Goal: Task Accomplishment & Management: Manage account settings

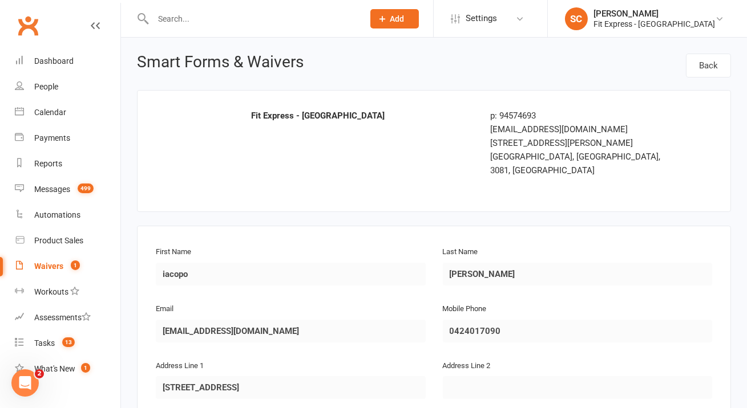
click at [214, 27] on div at bounding box center [246, 18] width 218 height 37
click at [217, 17] on input "text" at bounding box center [252, 19] width 206 height 16
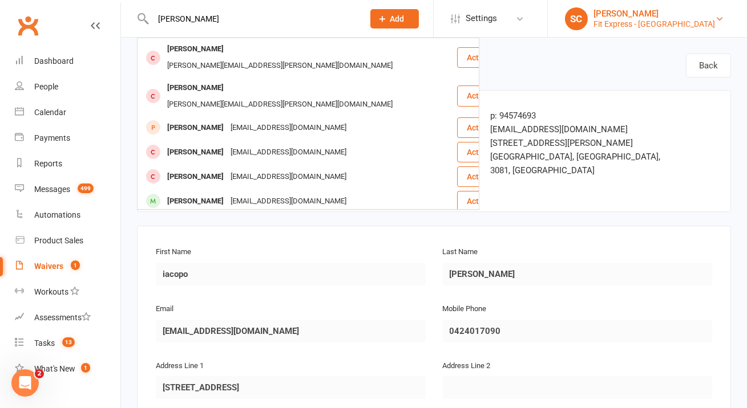
type input "[PERSON_NAME]"
click at [672, 11] on div "[PERSON_NAME]" at bounding box center [653, 14] width 121 height 10
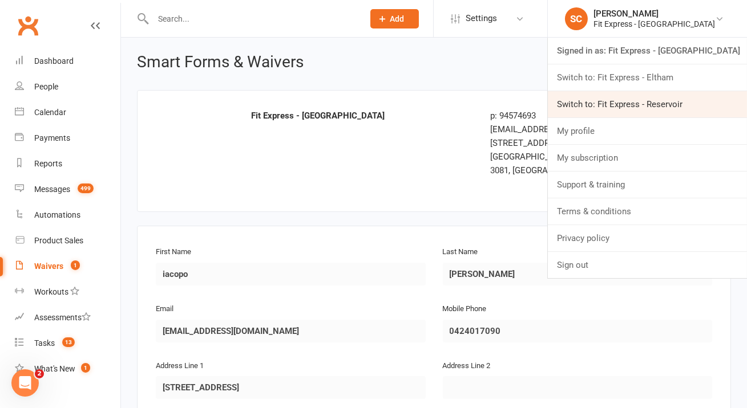
click at [676, 94] on link "Switch to: Fit Express - Reservoir" at bounding box center [647, 104] width 199 height 26
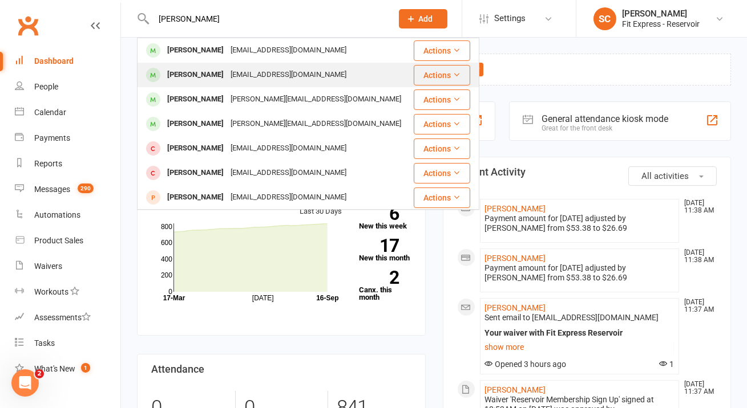
type input "adrian madal"
click at [296, 70] on div "fettleandco@gmail.com" at bounding box center [288, 75] width 123 height 17
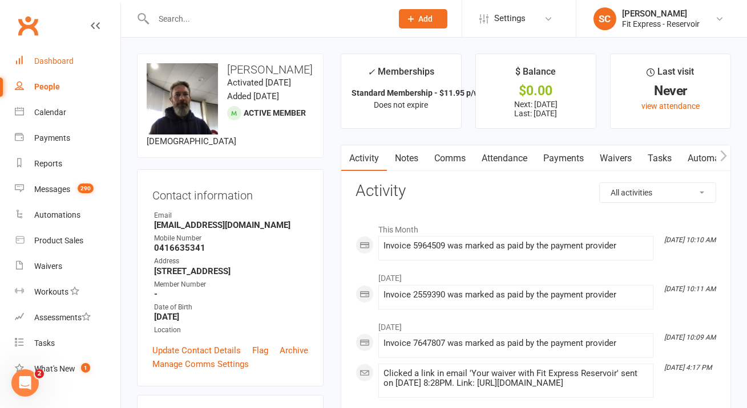
click at [72, 60] on link "Dashboard" at bounding box center [68, 61] width 106 height 26
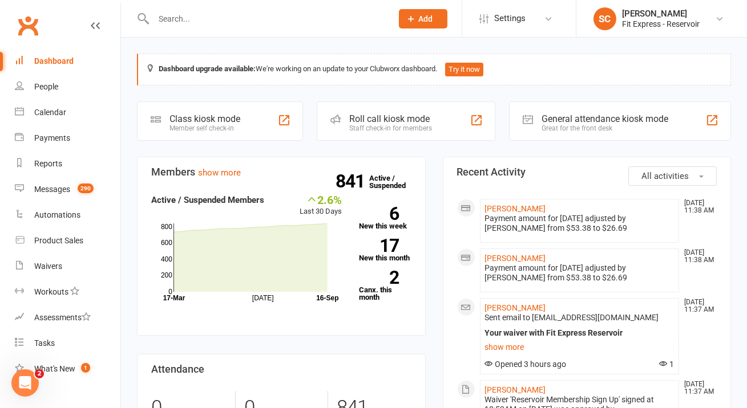
click at [331, 185] on section "Members show more 2.6% Last 30 Days Active / Suspended Members Jul Month 17-Mar…" at bounding box center [281, 247] width 289 height 180
click at [291, 14] on input "text" at bounding box center [267, 19] width 234 height 16
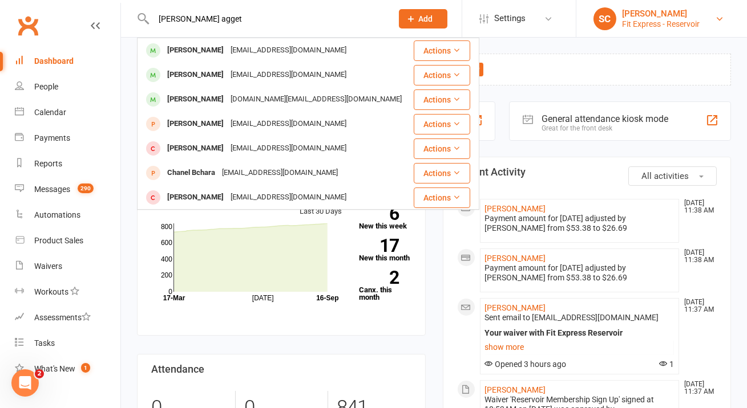
type input "charotte agget"
click at [644, 17] on div "[PERSON_NAME]" at bounding box center [661, 14] width 78 height 10
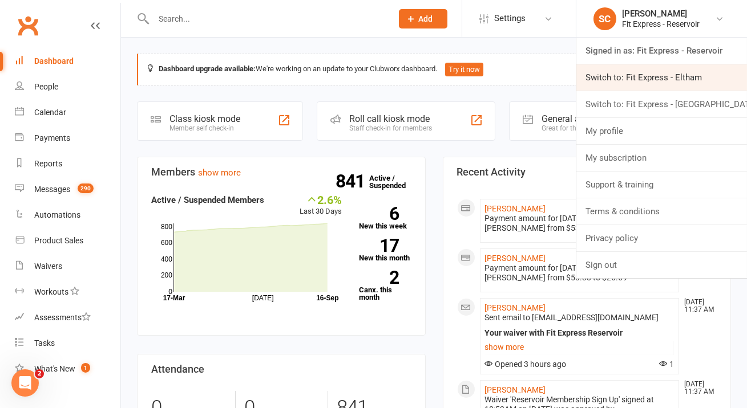
click at [648, 82] on link "Switch to: Fit Express - Eltham" at bounding box center [661, 77] width 171 height 26
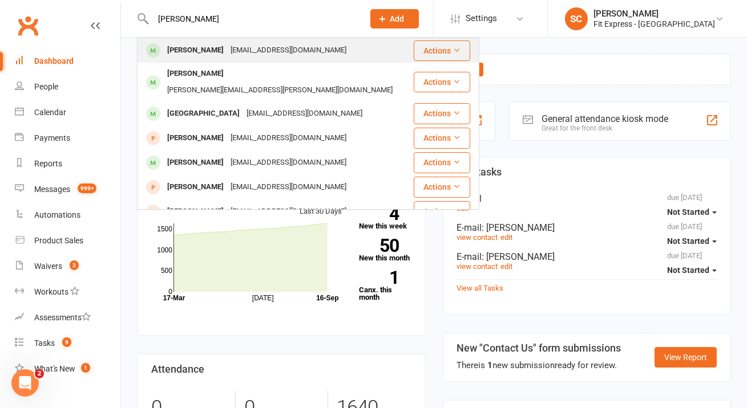
type input "charlotte agget"
click at [278, 54] on div "Charlotteaggett@icloud.com" at bounding box center [288, 50] width 123 height 17
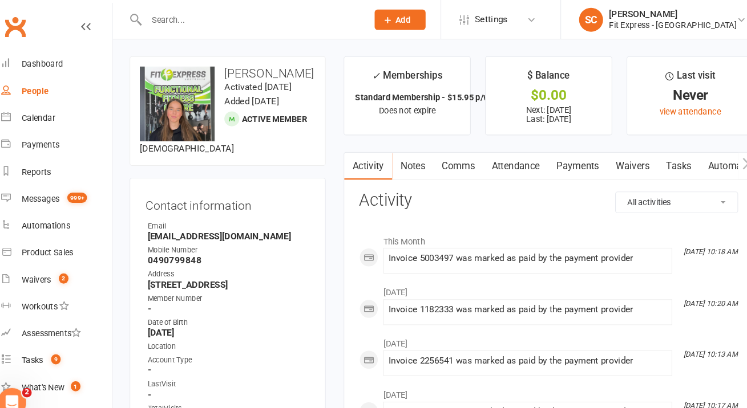
drag, startPoint x: 326, startPoint y: 172, endPoint x: 304, endPoint y: 156, distance: 26.9
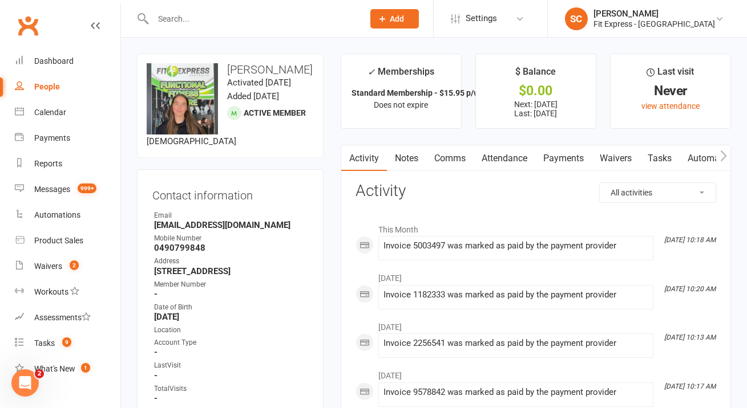
click at [250, 18] on input "text" at bounding box center [252, 19] width 206 height 16
click at [684, 27] on div "Fit Express - Eltham" at bounding box center [653, 24] width 121 height 10
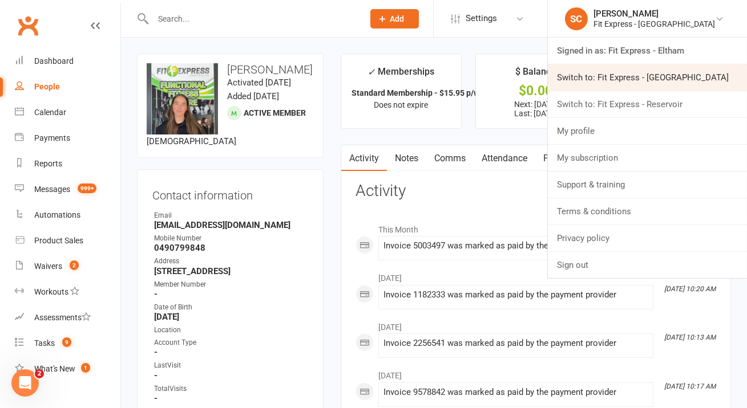
click at [675, 73] on link "Switch to: Fit Express - Heidelberg" at bounding box center [647, 77] width 199 height 26
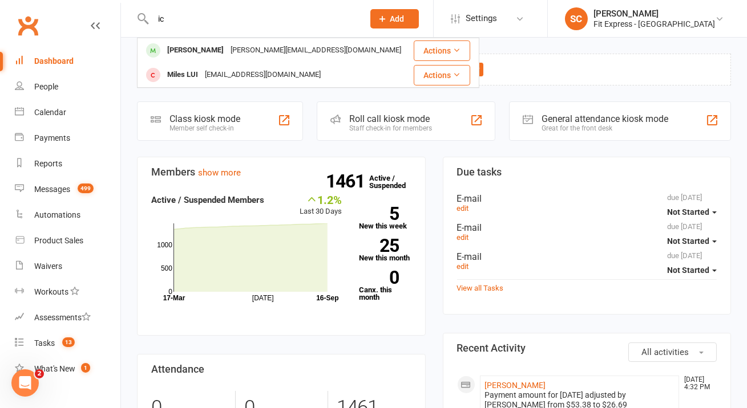
type input "i"
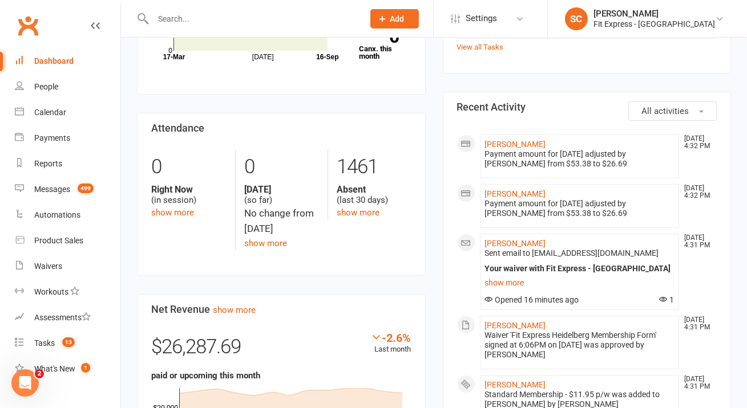
scroll to position [292, 0]
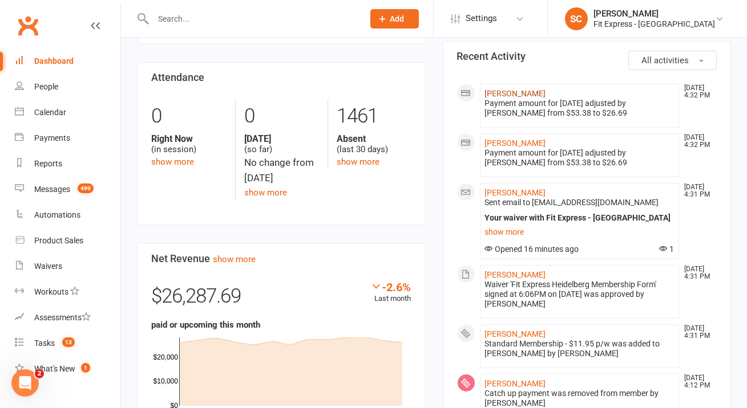
click at [508, 90] on link "[PERSON_NAME]" at bounding box center [515, 93] width 61 height 9
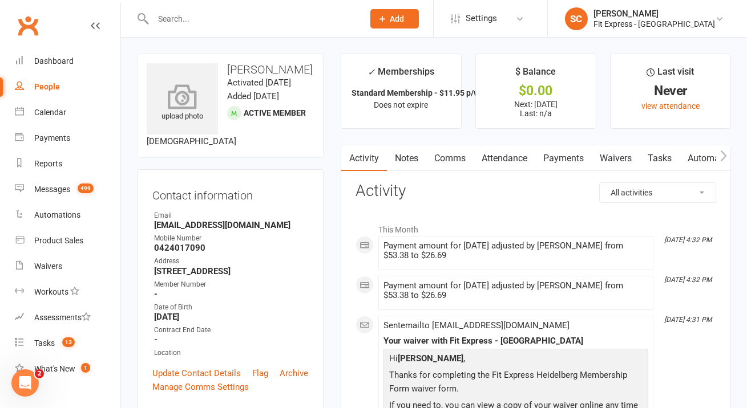
click at [211, 98] on icon at bounding box center [182, 96] width 79 height 25
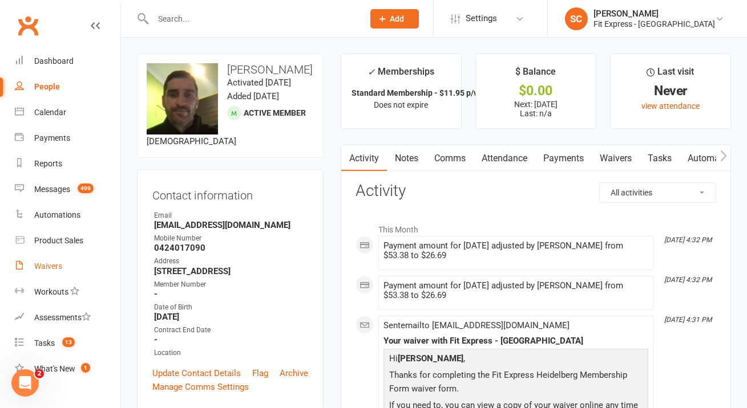
click at [62, 267] on div "Waivers" at bounding box center [48, 266] width 28 height 9
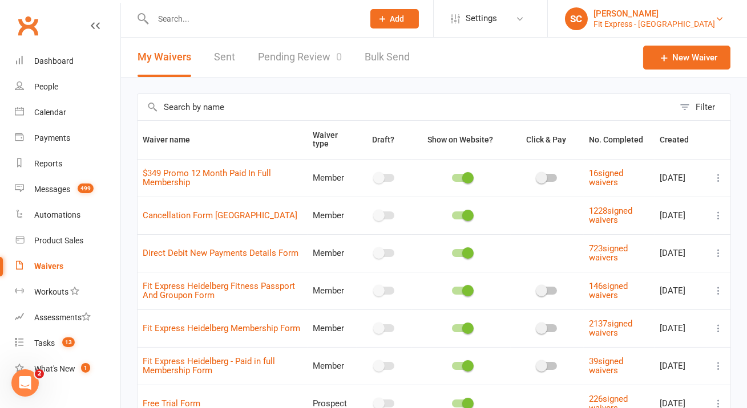
click at [644, 25] on div "Fit Express - Heidelberg" at bounding box center [653, 24] width 121 height 10
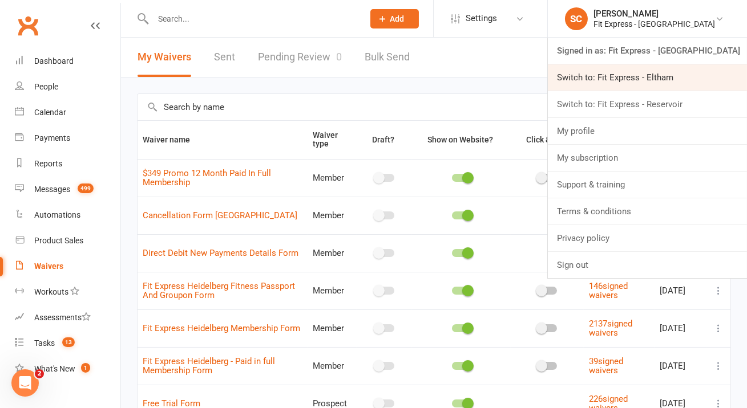
click at [631, 71] on link "Switch to: Fit Express - Eltham" at bounding box center [647, 77] width 199 height 26
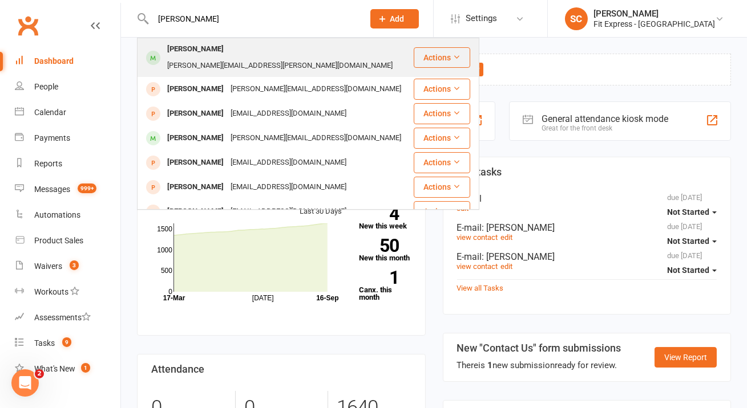
type input "claire ibrien"
click at [229, 58] on div "obrien.claire.d@gmail.com" at bounding box center [280, 66] width 232 height 17
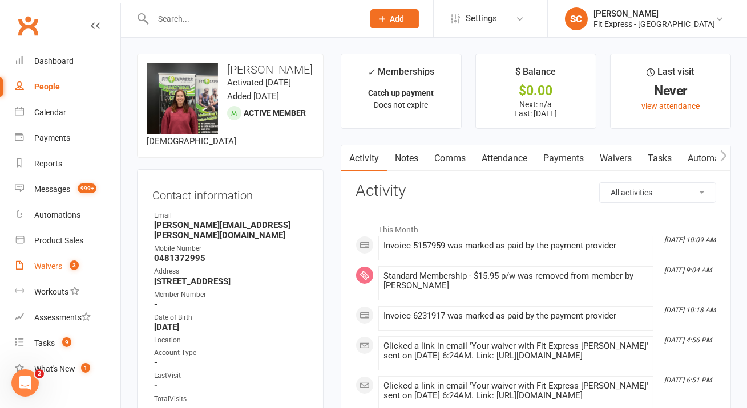
click at [49, 266] on div "Waivers" at bounding box center [48, 266] width 28 height 9
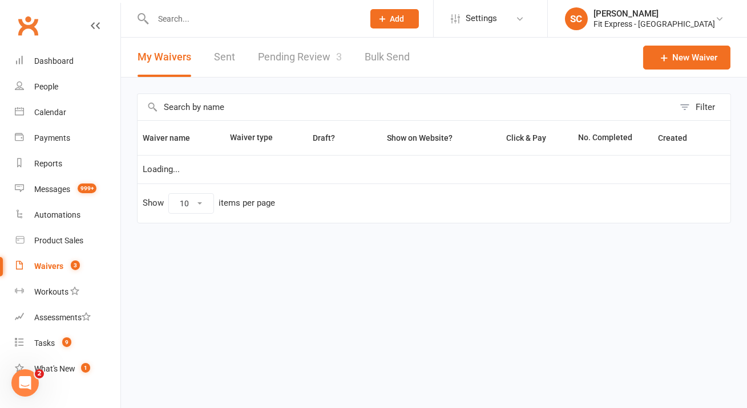
click at [170, 56] on button "My Waivers" at bounding box center [164, 57] width 54 height 39
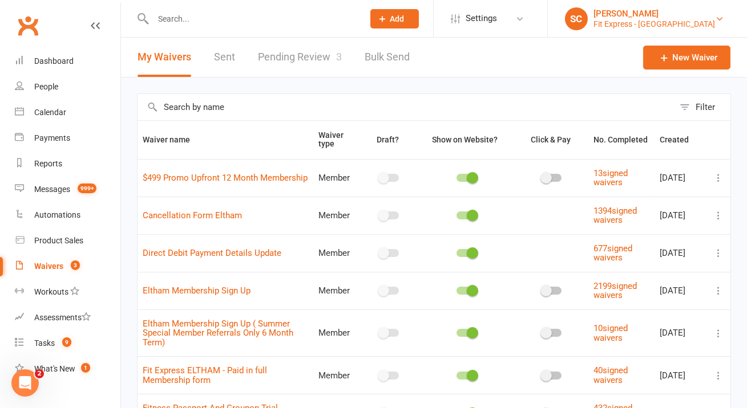
click at [703, 22] on link "SC Steve Condi Fit Express - Eltham" at bounding box center [647, 18] width 165 height 23
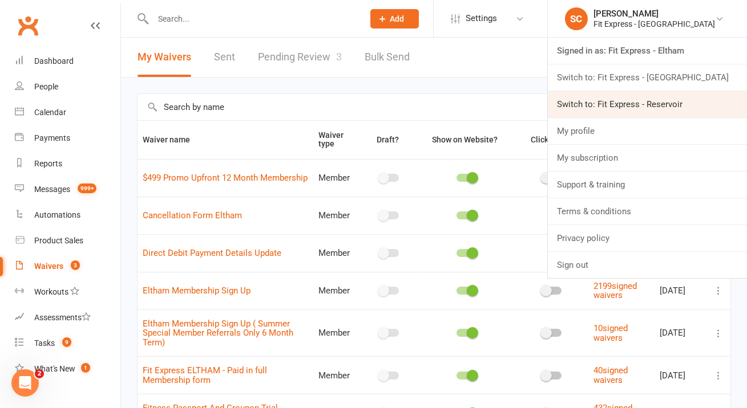
click at [651, 101] on link "Switch to: Fit Express - Reservoir" at bounding box center [647, 104] width 199 height 26
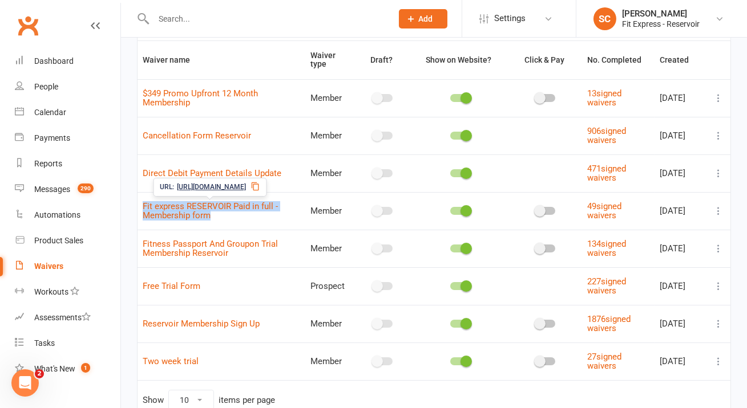
drag, startPoint x: 233, startPoint y: 222, endPoint x: 141, endPoint y: 208, distance: 93.0
click at [141, 208] on td "Fit express RESERVOIR Paid in full - Membership form" at bounding box center [221, 211] width 168 height 38
copy link "Fit express RESERVOIR Paid in full - Membership form"
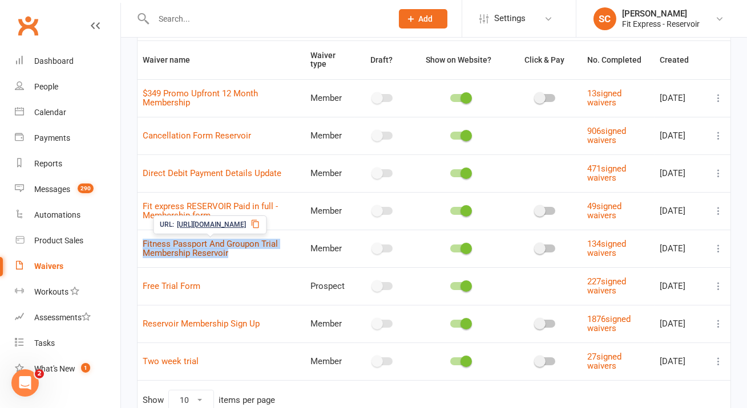
drag, startPoint x: 239, startPoint y: 258, endPoint x: 143, endPoint y: 244, distance: 97.0
click at [143, 244] on td "Fitness Passport And Groupon Trial Membership Reservoir" at bounding box center [221, 249] width 168 height 38
copy link "Fitness Passport And Groupon Trial Membership Reservoir"
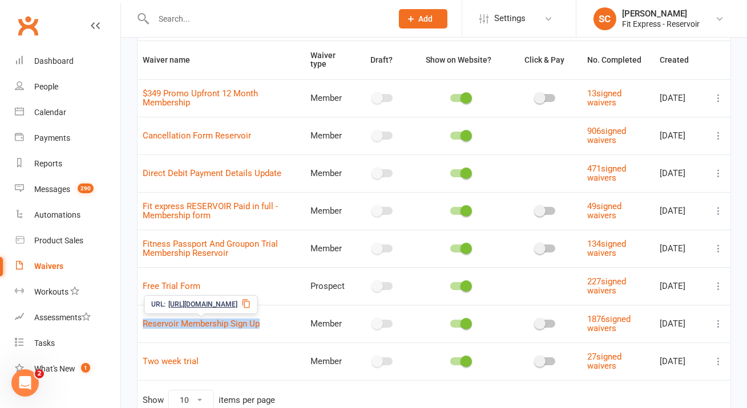
drag, startPoint x: 265, startPoint y: 323, endPoint x: 141, endPoint y: 324, distance: 124.3
click at [141, 324] on td "Reservoir Membership Sign Up" at bounding box center [221, 324] width 168 height 38
copy link "Reservoir Membership Sign Up"
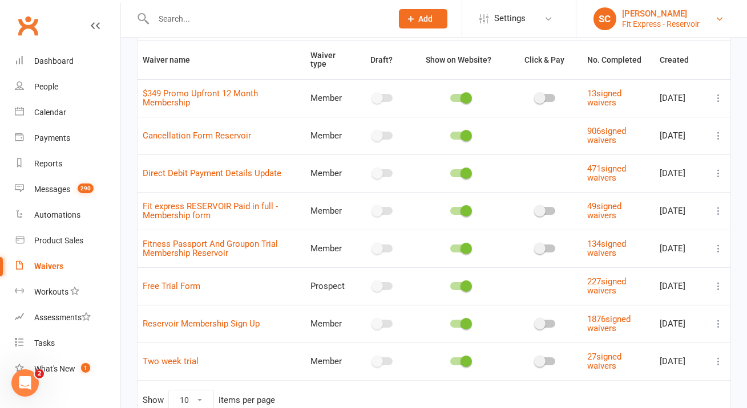
click at [665, 23] on div "Fit Express - Reservoir" at bounding box center [661, 24] width 78 height 10
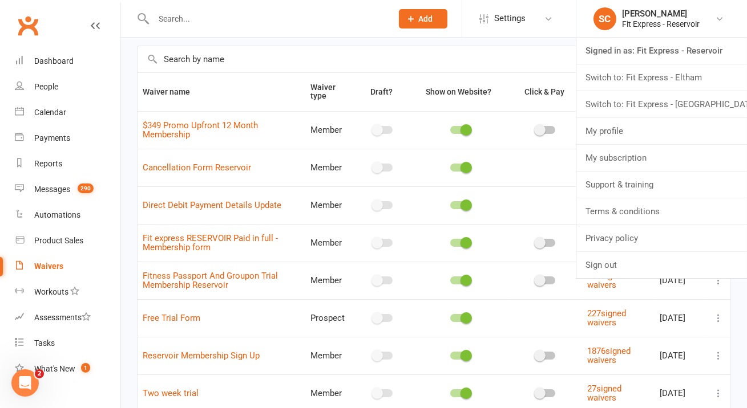
scroll to position [44, 0]
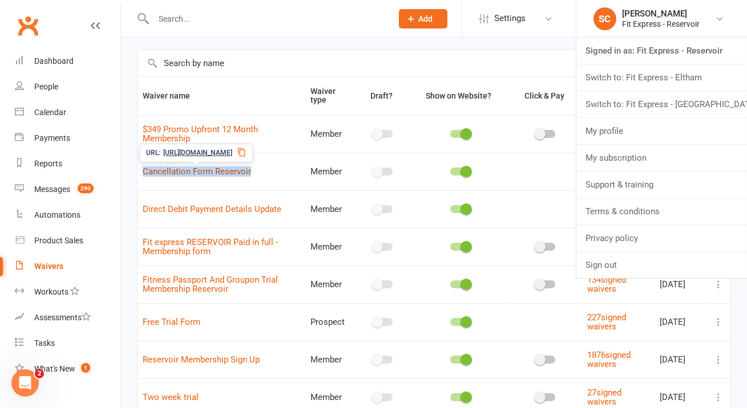
drag, startPoint x: 275, startPoint y: 167, endPoint x: 145, endPoint y: 168, distance: 130.0
click at [145, 168] on td "Cancellation Form Reservoir" at bounding box center [221, 172] width 168 height 38
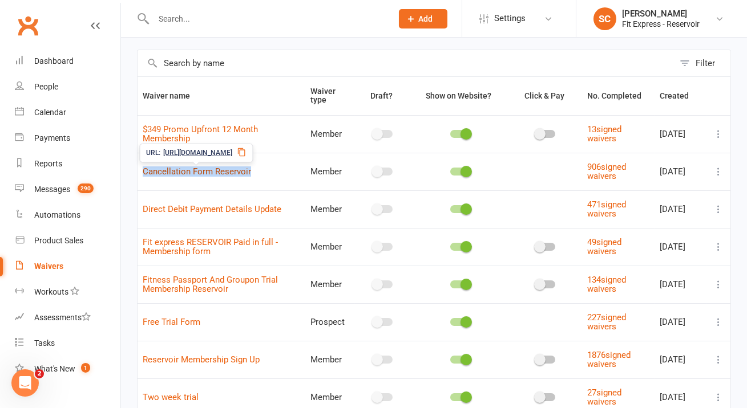
copy link "Cancellation Form Reservoir"
click at [278, 24] on input "text" at bounding box center [267, 19] width 234 height 16
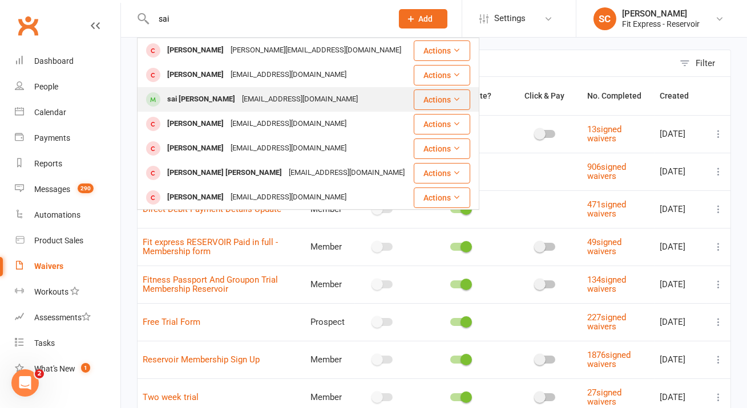
type input "sai"
click at [314, 99] on div "saichandra339@gmail.com" at bounding box center [299, 99] width 123 height 17
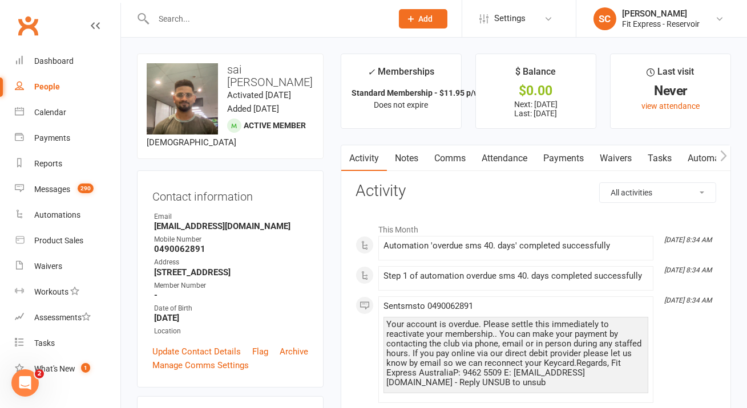
click at [553, 158] on link "Payments" at bounding box center [563, 158] width 56 height 26
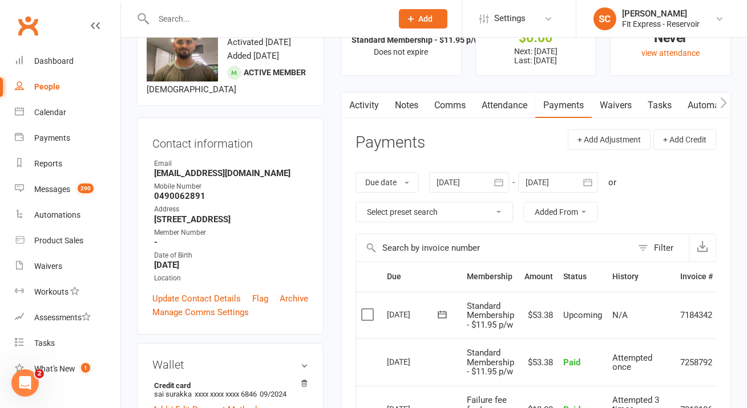
scroll to position [51, 0]
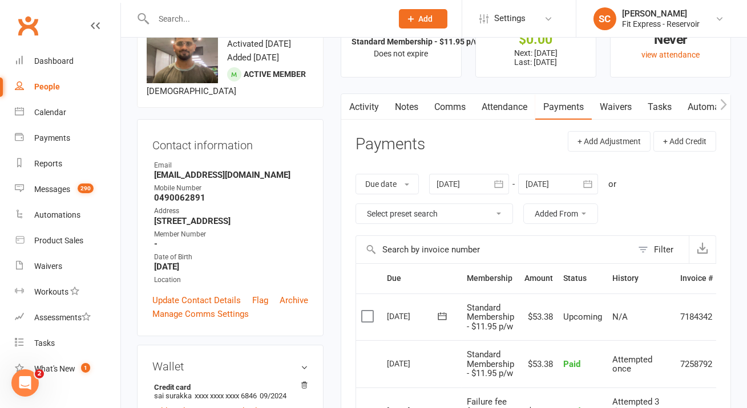
click at [463, 177] on div at bounding box center [469, 184] width 80 height 21
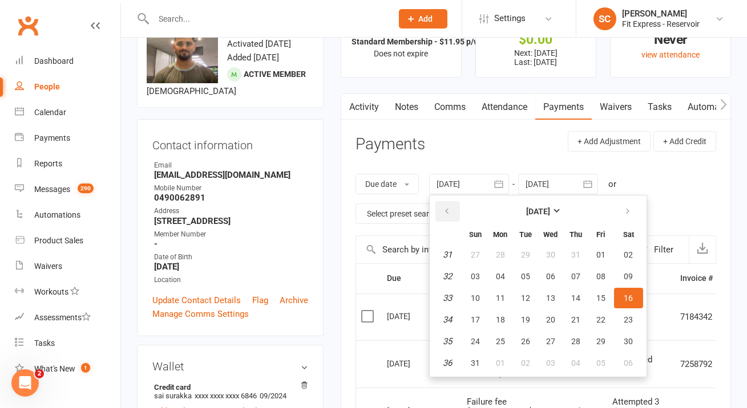
click at [451, 211] on icon "button" at bounding box center [447, 211] width 8 height 9
click at [476, 246] on button "01" at bounding box center [475, 255] width 24 height 21
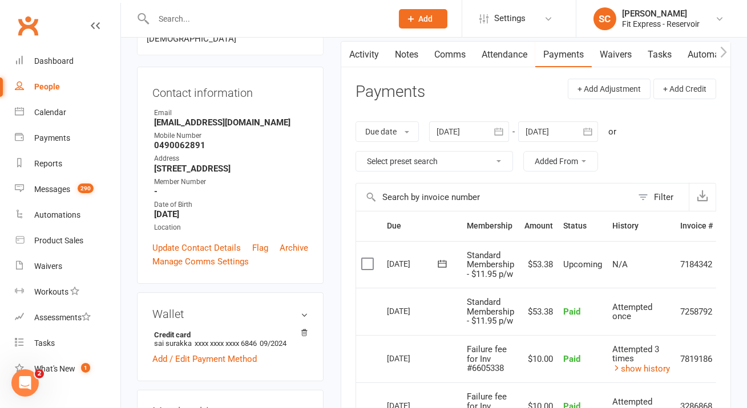
scroll to position [100, 0]
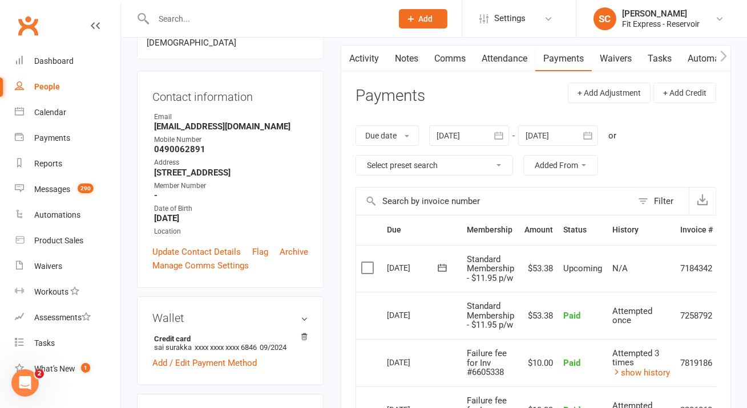
click at [471, 139] on div at bounding box center [469, 135] width 80 height 21
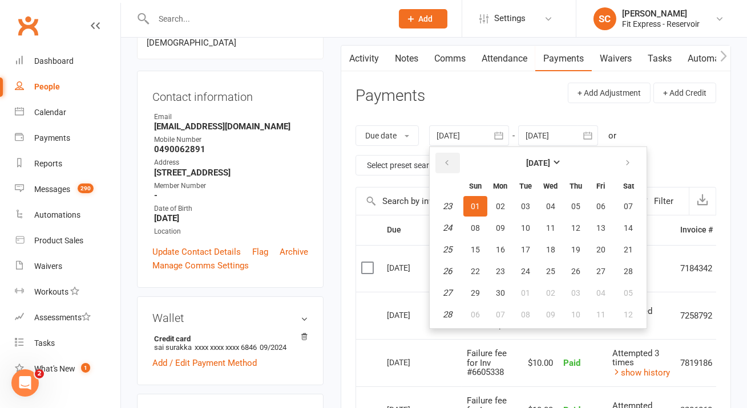
click at [452, 163] on button "button" at bounding box center [447, 163] width 25 height 21
click at [528, 202] on span "01" at bounding box center [525, 206] width 9 height 9
type input "01 Apr 2025"
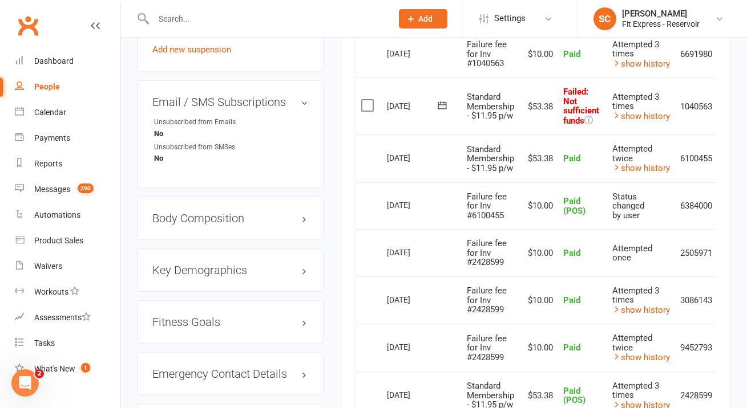
scroll to position [693, 0]
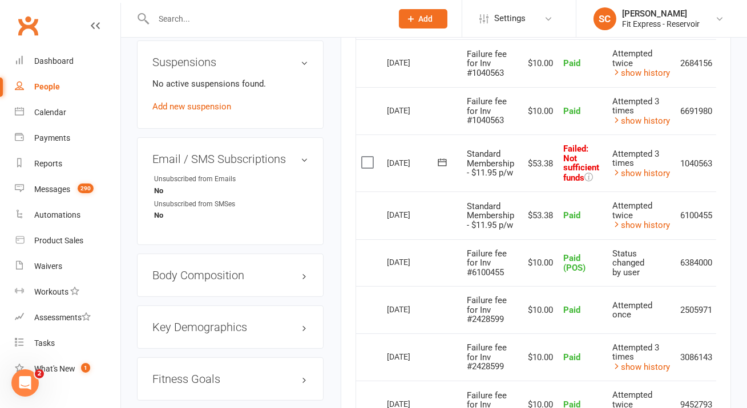
drag, startPoint x: 384, startPoint y: 173, endPoint x: 450, endPoint y: 162, distance: 67.0
click at [450, 162] on td "15 Jun 2025" at bounding box center [422, 163] width 80 height 57
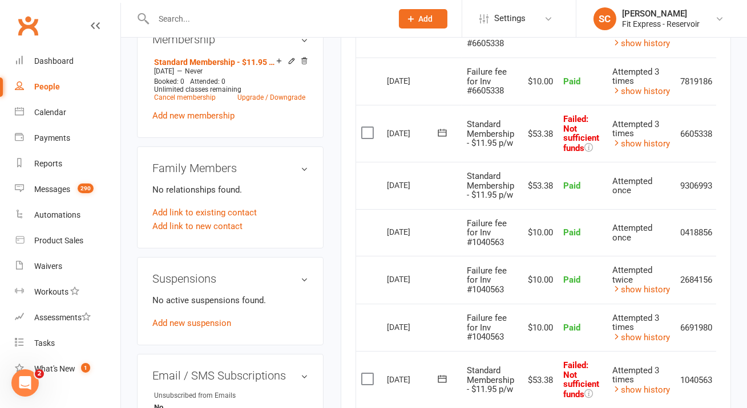
scroll to position [473, 0]
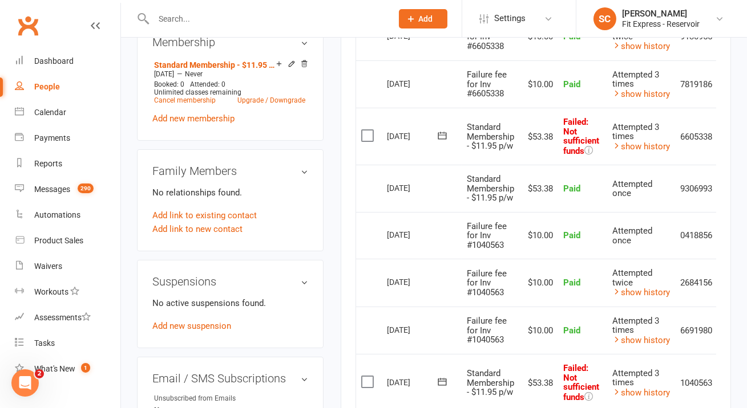
drag, startPoint x: 440, startPoint y: 186, endPoint x: 451, endPoint y: 189, distance: 11.2
click at [451, 189] on div "01 Jul 2025" at bounding box center [422, 187] width 70 height 17
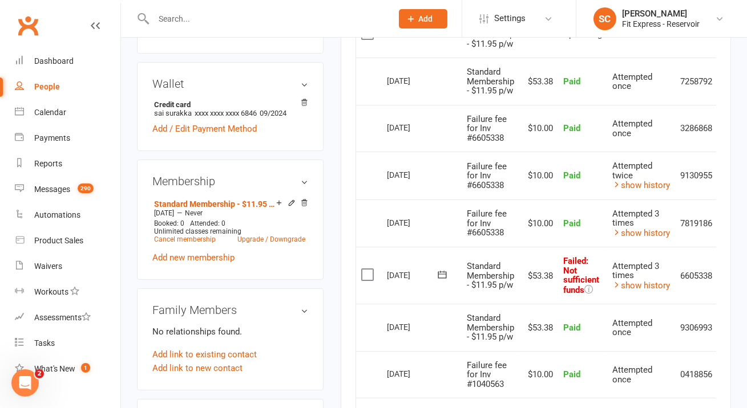
scroll to position [302, 0]
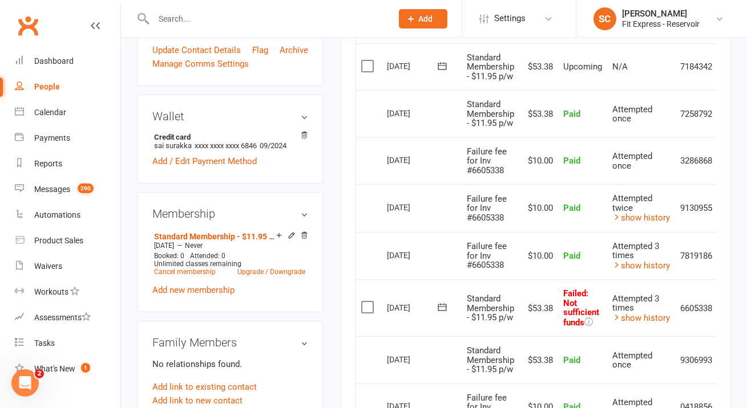
drag, startPoint x: 439, startPoint y: 120, endPoint x: 418, endPoint y: 113, distance: 21.6
click at [418, 113] on div "01 Sep 2025" at bounding box center [413, 113] width 52 height 18
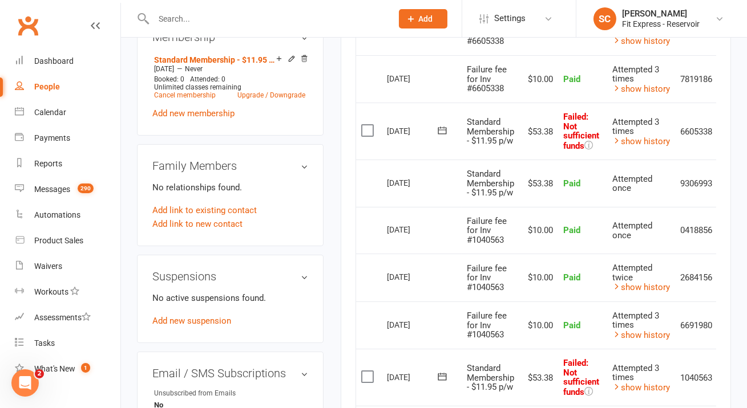
scroll to position [501, 0]
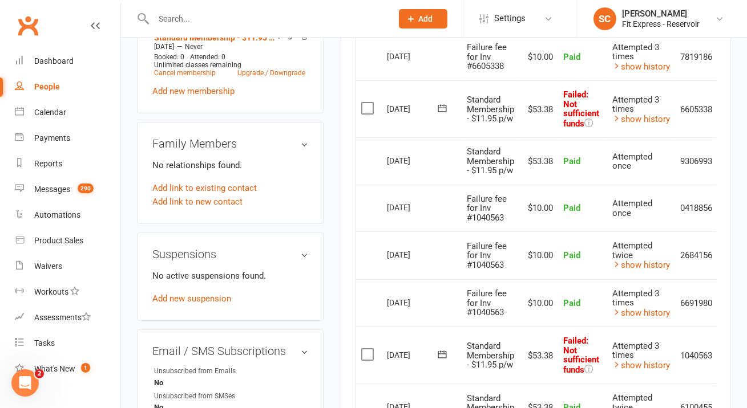
drag, startPoint x: 587, startPoint y: 309, endPoint x: 590, endPoint y: 303, distance: 6.4
click at [590, 303] on td "Paid" at bounding box center [582, 303] width 49 height 48
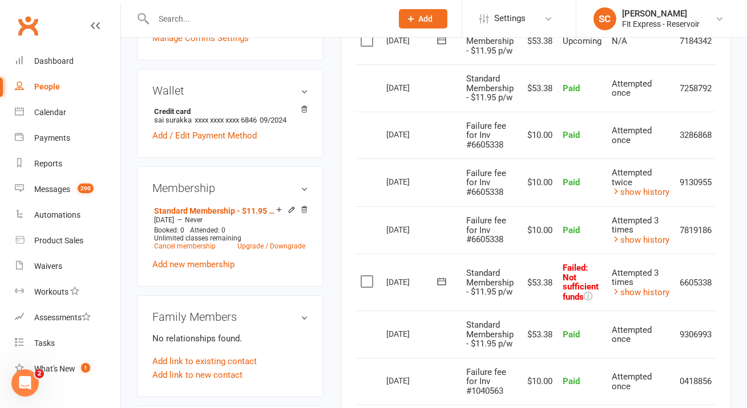
scroll to position [0, 29]
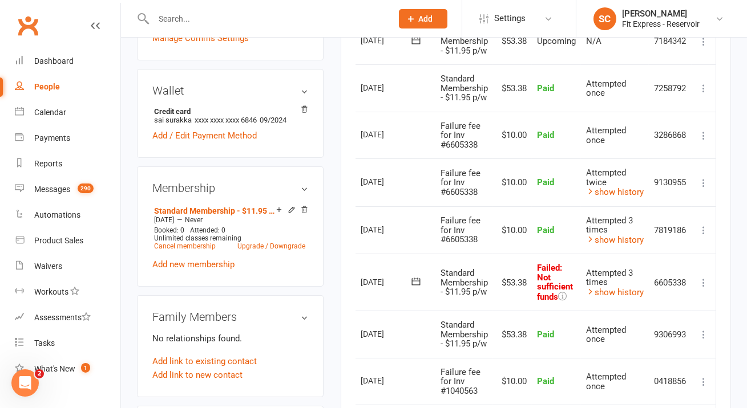
click at [704, 279] on icon at bounding box center [703, 282] width 11 height 11
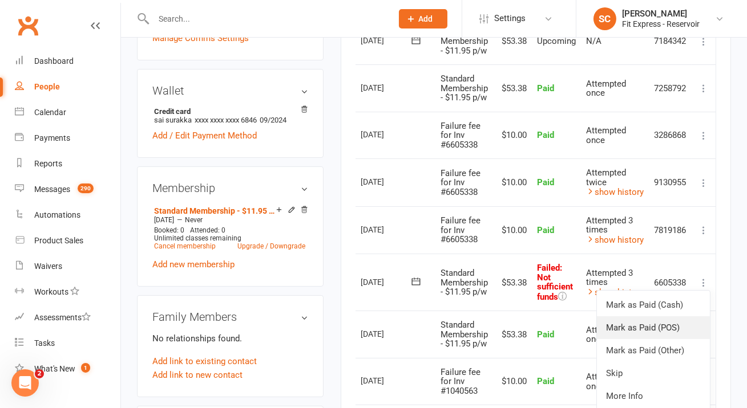
click at [667, 327] on link "Mark as Paid (POS)" at bounding box center [653, 328] width 113 height 23
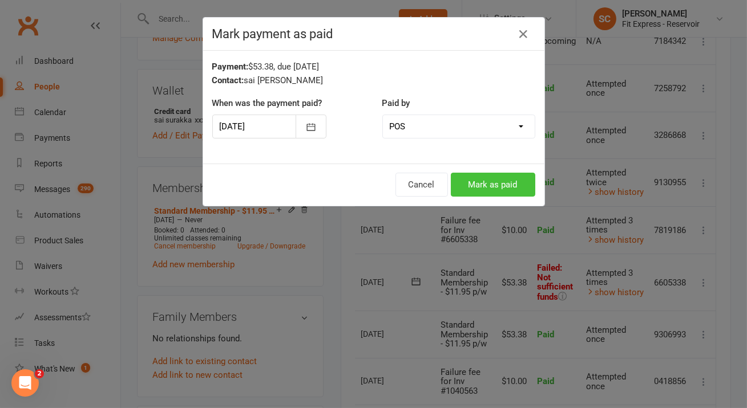
click at [502, 188] on button "Mark as paid" at bounding box center [493, 185] width 84 height 24
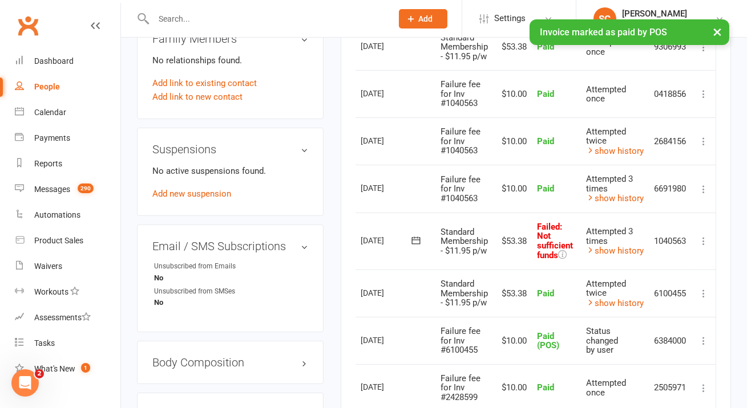
scroll to position [613, 0]
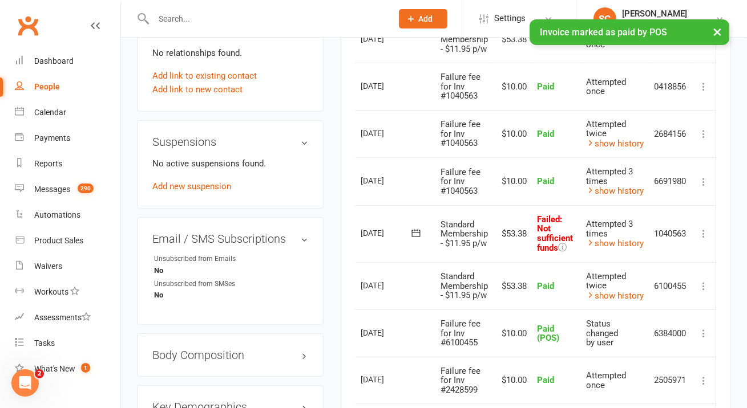
click at [702, 233] on icon at bounding box center [703, 233] width 11 height 11
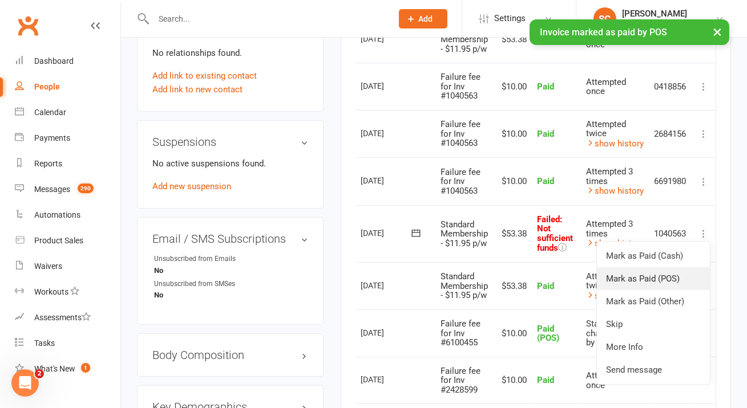
click at [690, 278] on link "Mark as Paid (POS)" at bounding box center [653, 278] width 113 height 23
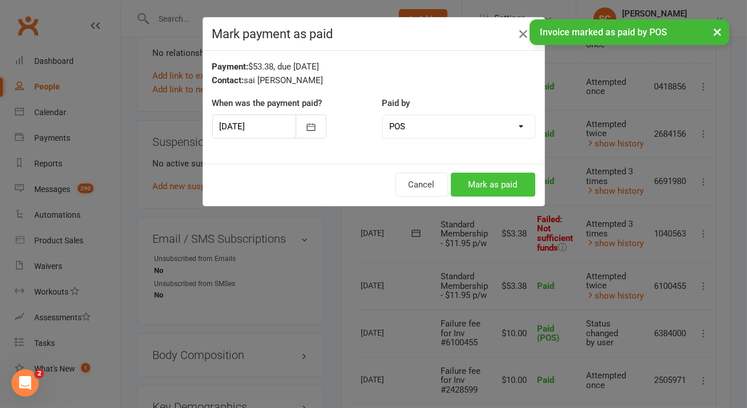
click at [487, 182] on button "Mark as paid" at bounding box center [493, 185] width 84 height 24
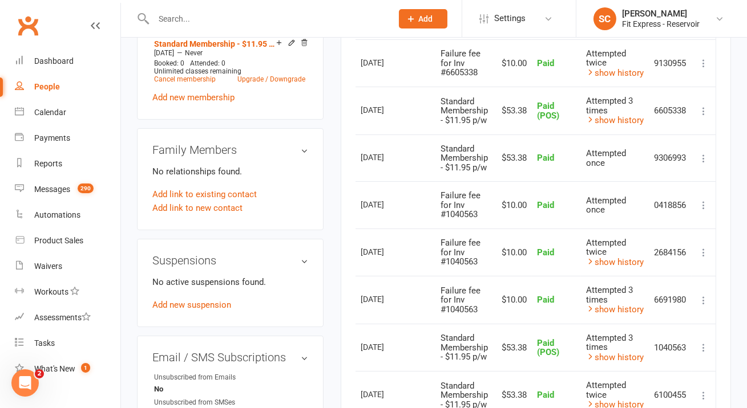
scroll to position [0, 0]
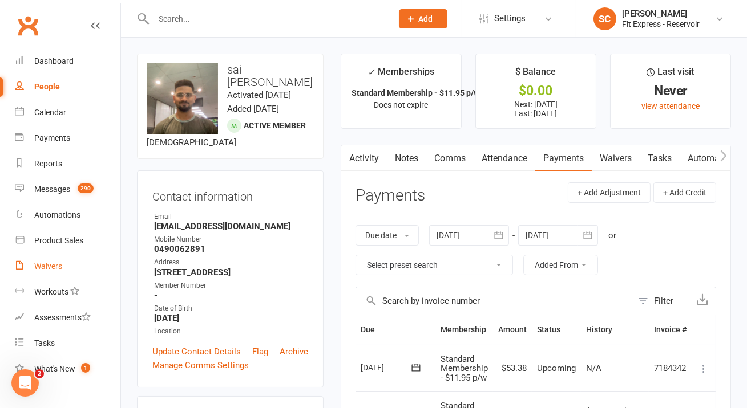
click at [39, 262] on div "Waivers" at bounding box center [48, 266] width 28 height 9
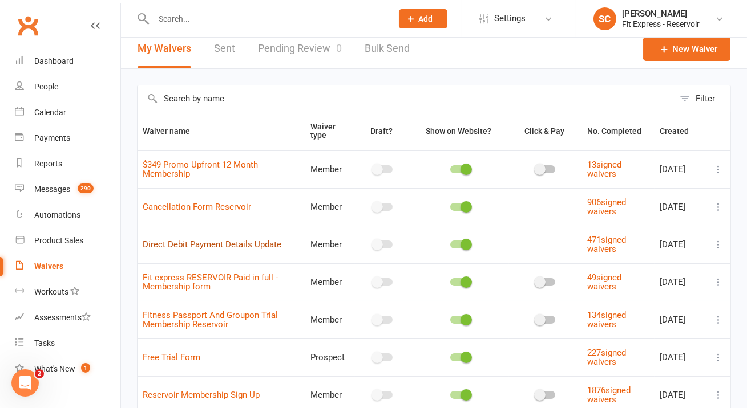
scroll to position [1, 0]
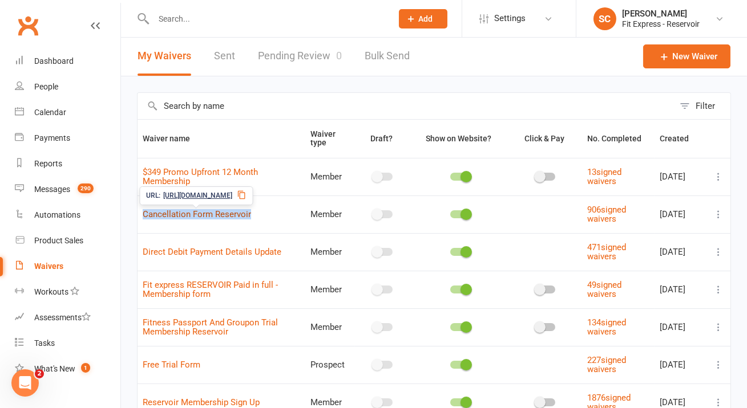
drag, startPoint x: 261, startPoint y: 217, endPoint x: 143, endPoint y: 214, distance: 118.1
click at [143, 214] on td "Cancellation Form Reservoir" at bounding box center [221, 215] width 168 height 38
copy link "Cancellation Form Reservoir"
click at [732, 21] on li "SC Steve Condi Fit Express - Reservoir Signed in as: Fit Express - Reservoir Sw…" at bounding box center [660, 18] width 171 height 37
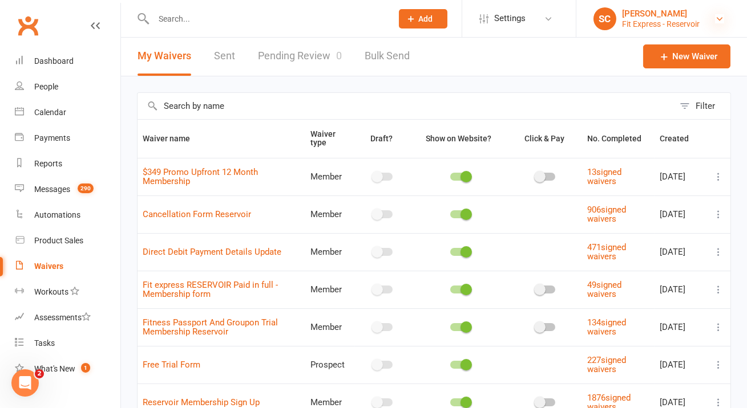
click at [718, 18] on icon at bounding box center [719, 18] width 9 height 9
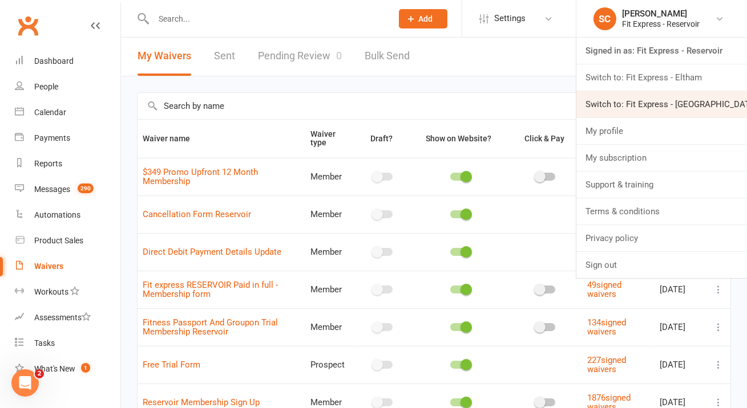
click at [704, 110] on link "Switch to: Fit Express - [GEOGRAPHIC_DATA]" at bounding box center [661, 104] width 171 height 26
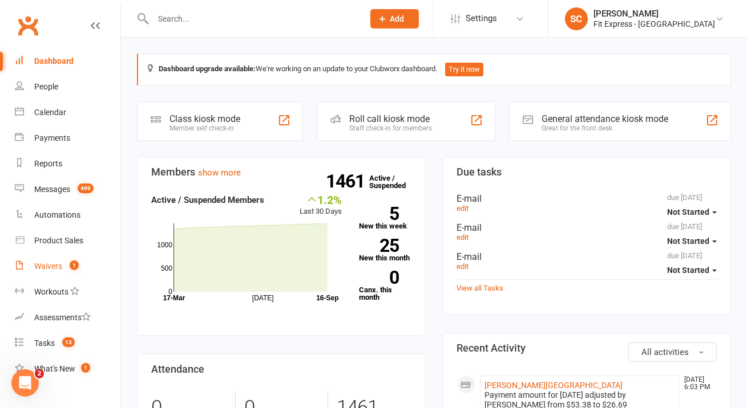
click at [58, 266] on div "Waivers" at bounding box center [48, 266] width 28 height 9
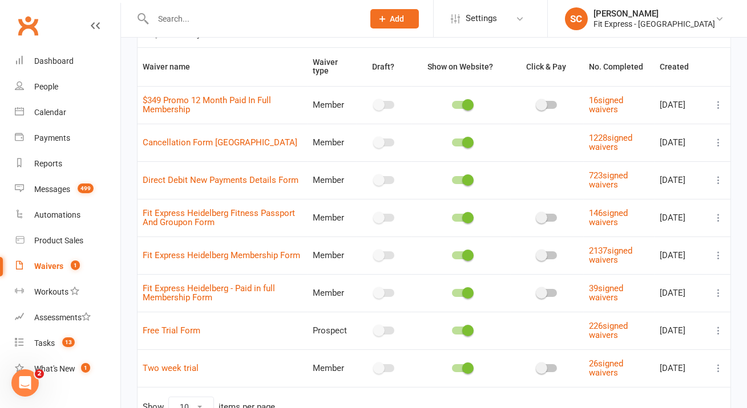
scroll to position [107, 0]
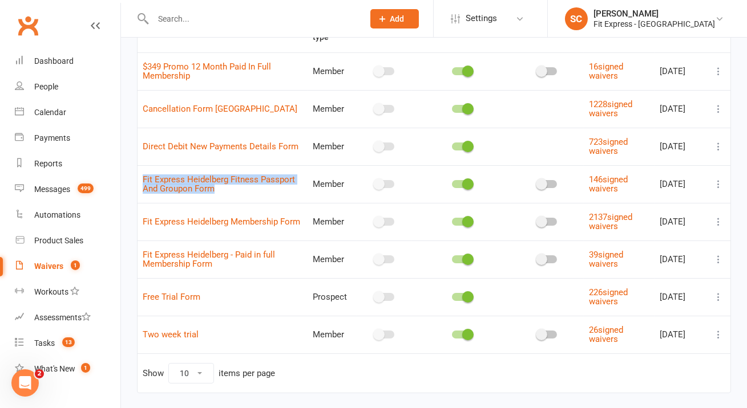
drag, startPoint x: 226, startPoint y: 190, endPoint x: 137, endPoint y: 183, distance: 89.9
click at [137, 183] on td "Fit Express Heidelberg Fitness Passport And Groupon Form" at bounding box center [222, 184] width 170 height 38
copy link "Fit Express Heidelberg Fitness Passport And Groupon Form"
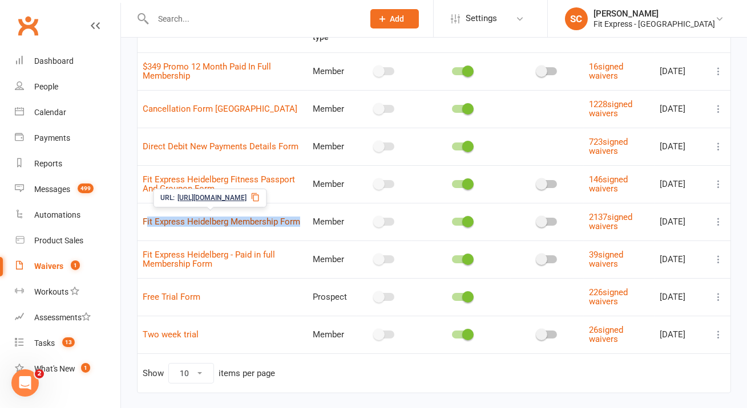
drag, startPoint x: 193, startPoint y: 230, endPoint x: 146, endPoint y: 218, distance: 48.7
click at [146, 218] on td "Fit Express Heidelberg Membership Form" at bounding box center [222, 222] width 170 height 38
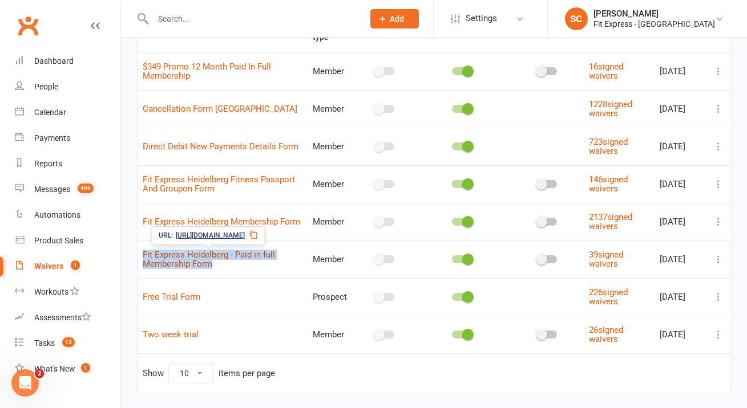
drag, startPoint x: 216, startPoint y: 268, endPoint x: 142, endPoint y: 254, distance: 74.9
click at [142, 254] on td "Fit Express Heidelberg - Paid in full Membership Form" at bounding box center [222, 260] width 170 height 38
copy link "Fit Express Heidelberg - Paid in full Membership Form"
click at [221, 228] on td "Fit Express Heidelberg Membership Form" at bounding box center [222, 222] width 170 height 38
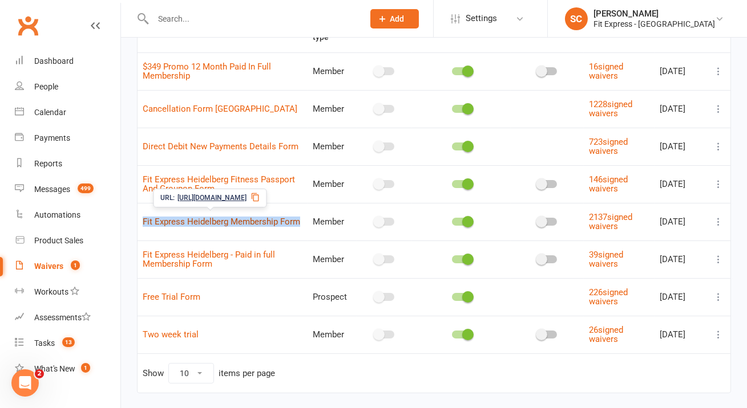
drag, startPoint x: 179, startPoint y: 234, endPoint x: 143, endPoint y: 220, distance: 38.7
click at [143, 220] on td "Fit Express Heidelberg Membership Form" at bounding box center [222, 222] width 170 height 38
copy link "Fit Express Heidelberg Membership Form"
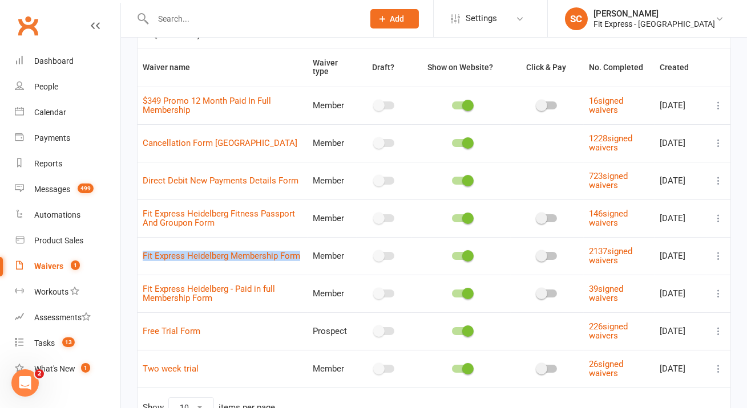
scroll to position [68, 0]
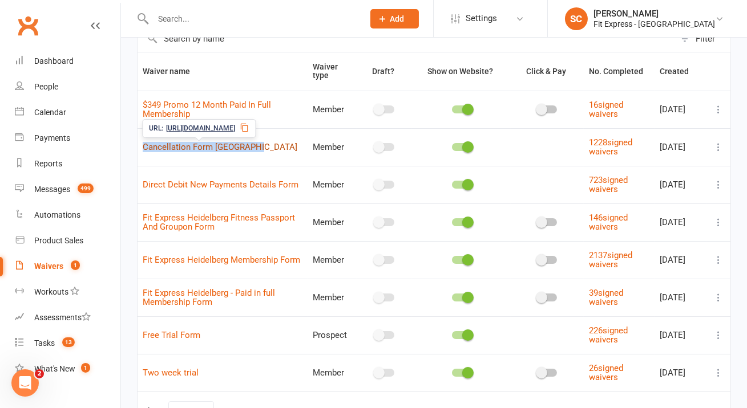
drag, startPoint x: 271, startPoint y: 148, endPoint x: 143, endPoint y: 148, distance: 128.9
click at [143, 148] on td "Cancellation Form Heidelberg" at bounding box center [222, 147] width 170 height 38
copy link "Cancellation Form Heidelberg"
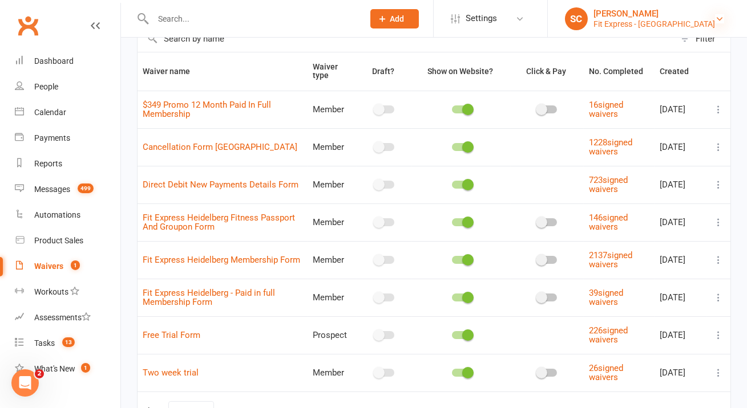
click at [718, 22] on icon at bounding box center [719, 18] width 9 height 9
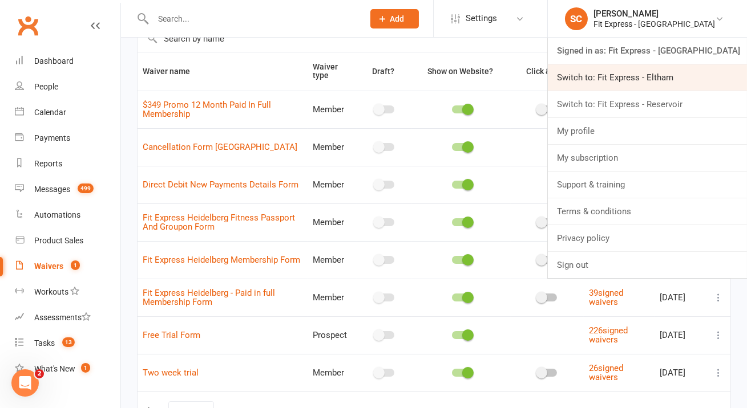
click at [711, 82] on link "Switch to: Fit Express - Eltham" at bounding box center [647, 77] width 199 height 26
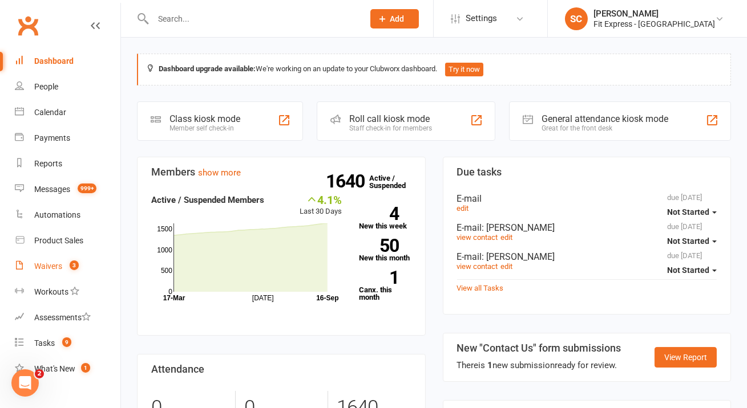
click at [47, 267] on div "Waivers" at bounding box center [48, 266] width 28 height 9
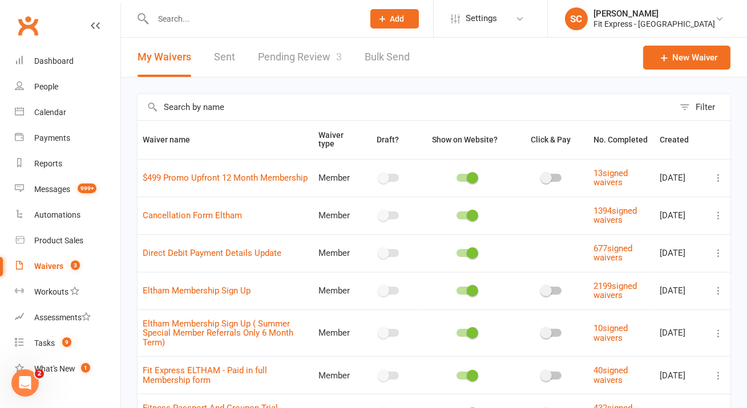
click at [305, 58] on link "Pending Review 3" at bounding box center [300, 57] width 84 height 39
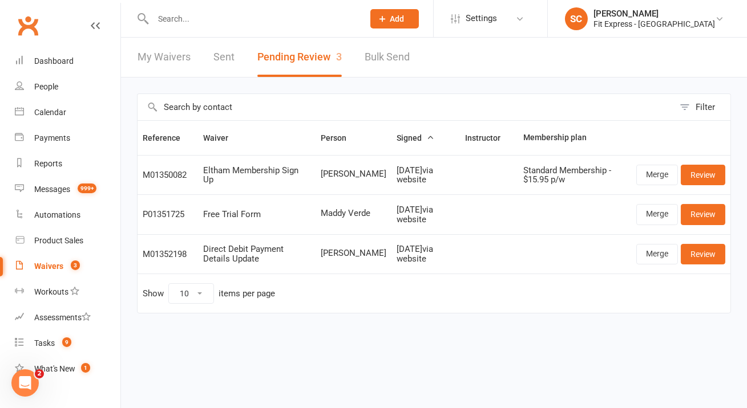
click at [167, 51] on link "My Waivers" at bounding box center [163, 57] width 53 height 39
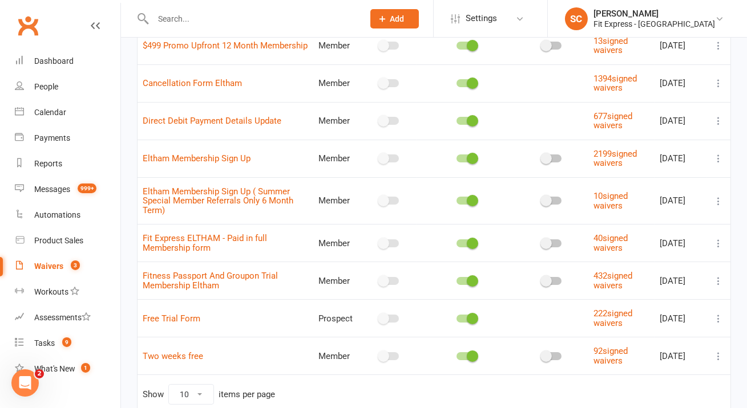
scroll to position [113, 0]
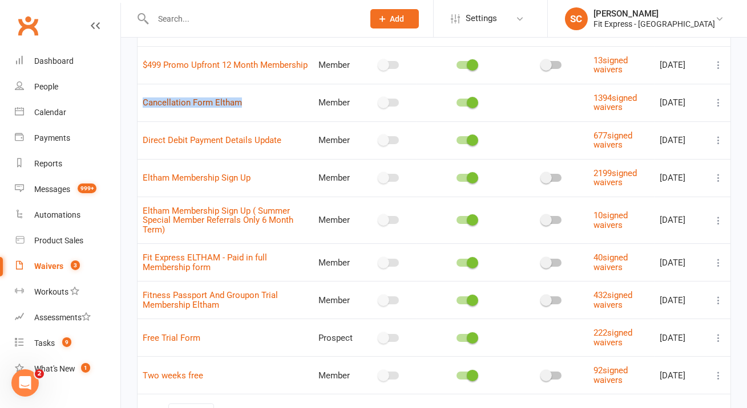
drag, startPoint x: 259, startPoint y: 108, endPoint x: 143, endPoint y: 100, distance: 116.6
click at [143, 100] on td "Cancellation Form Eltham" at bounding box center [225, 103] width 176 height 38
copy link "Cancellation Form Eltham"
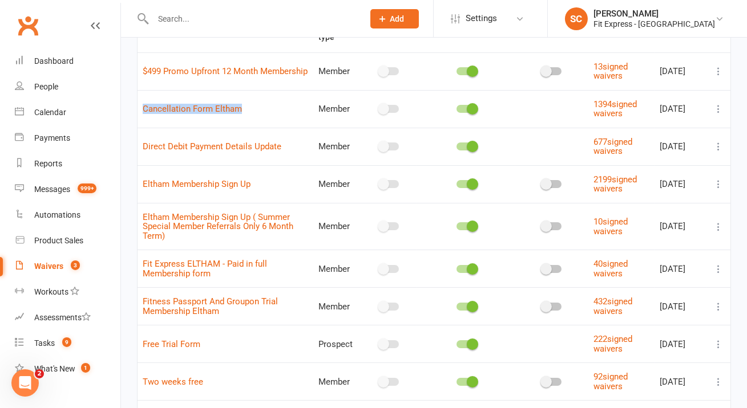
scroll to position [112, 0]
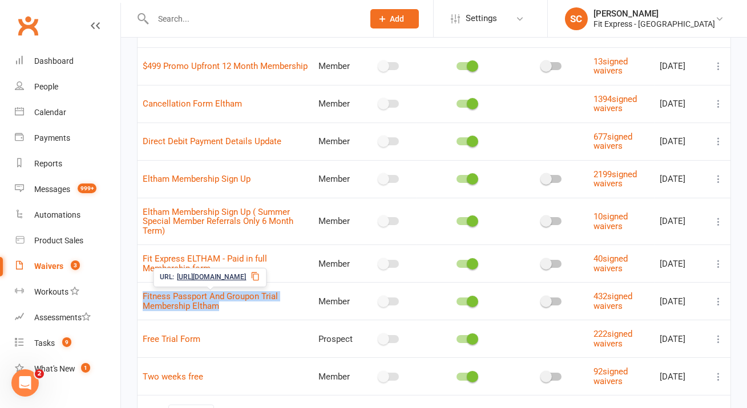
drag, startPoint x: 239, startPoint y: 309, endPoint x: 140, endPoint y: 295, distance: 99.7
click at [140, 295] on td "Fitness Passport And Groupon Trial Membership Eltham" at bounding box center [225, 301] width 176 height 38
copy link "Fitness Passport And Groupon Trial Membership Eltham"
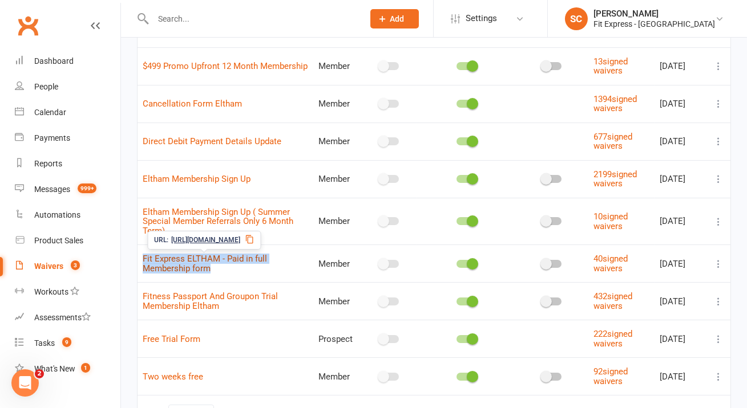
drag, startPoint x: 219, startPoint y: 270, endPoint x: 143, endPoint y: 257, distance: 77.1
click at [143, 257] on td "Fit Express ELTHAM - Paid in full Membership form" at bounding box center [225, 264] width 176 height 38
copy link "Fit Express ELTHAM - Paid in full Membership form"
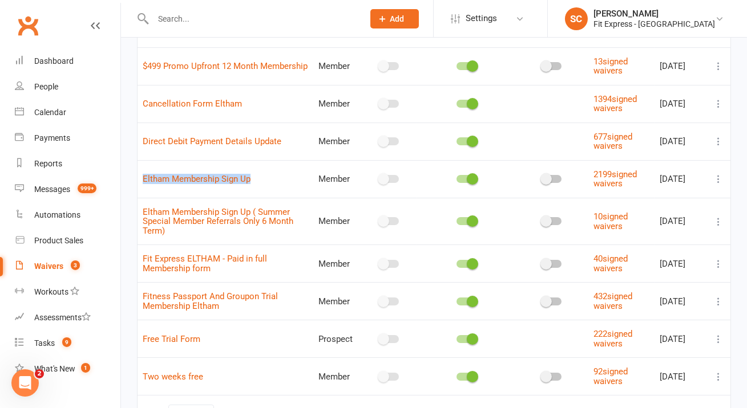
drag, startPoint x: 258, startPoint y: 179, endPoint x: 137, endPoint y: 178, distance: 120.3
click at [137, 178] on td "Eltham Membership Sign Up" at bounding box center [225, 179] width 176 height 38
copy link "Eltham Membership Sign Up"
